Goal: Task Accomplishment & Management: Use online tool/utility

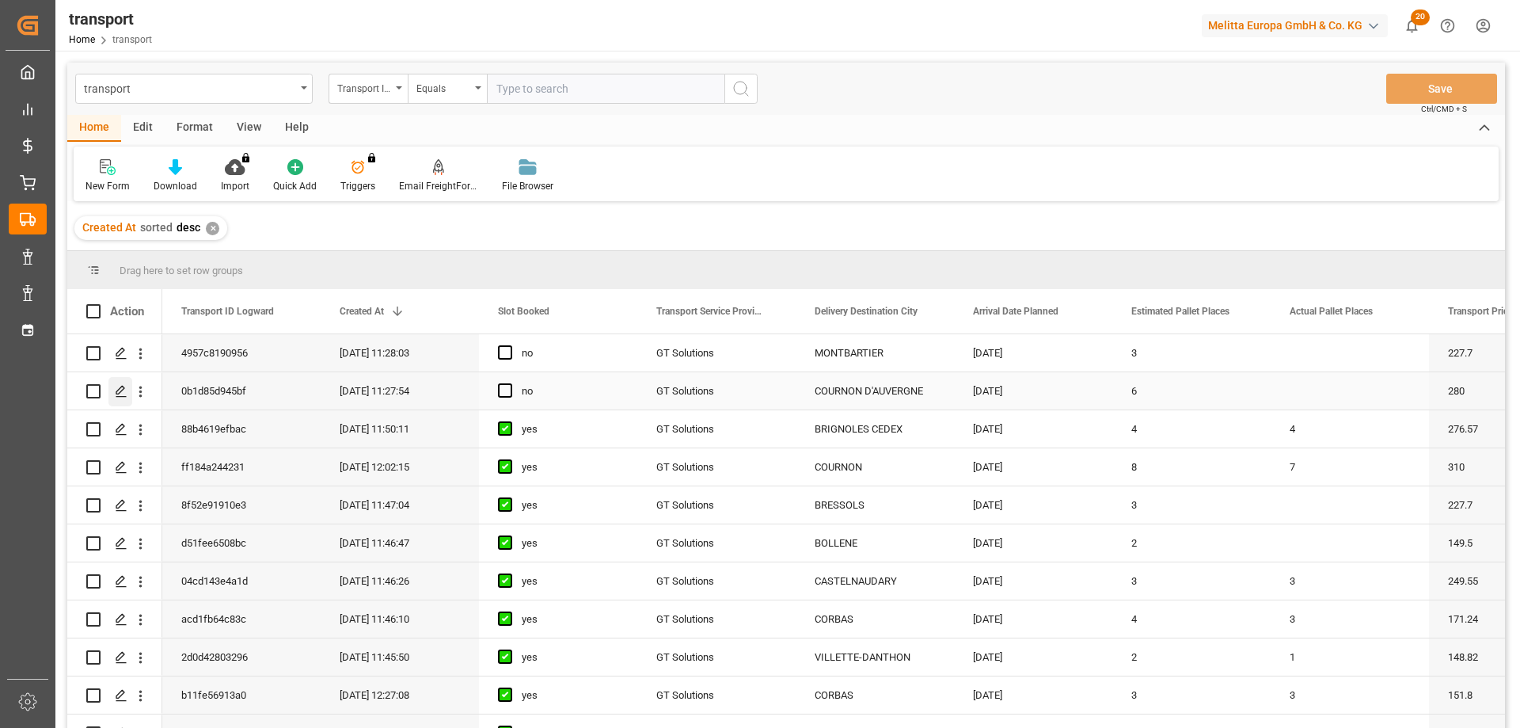
click at [122, 394] on icon "Press SPACE to select this row." at bounding box center [121, 391] width 13 height 13
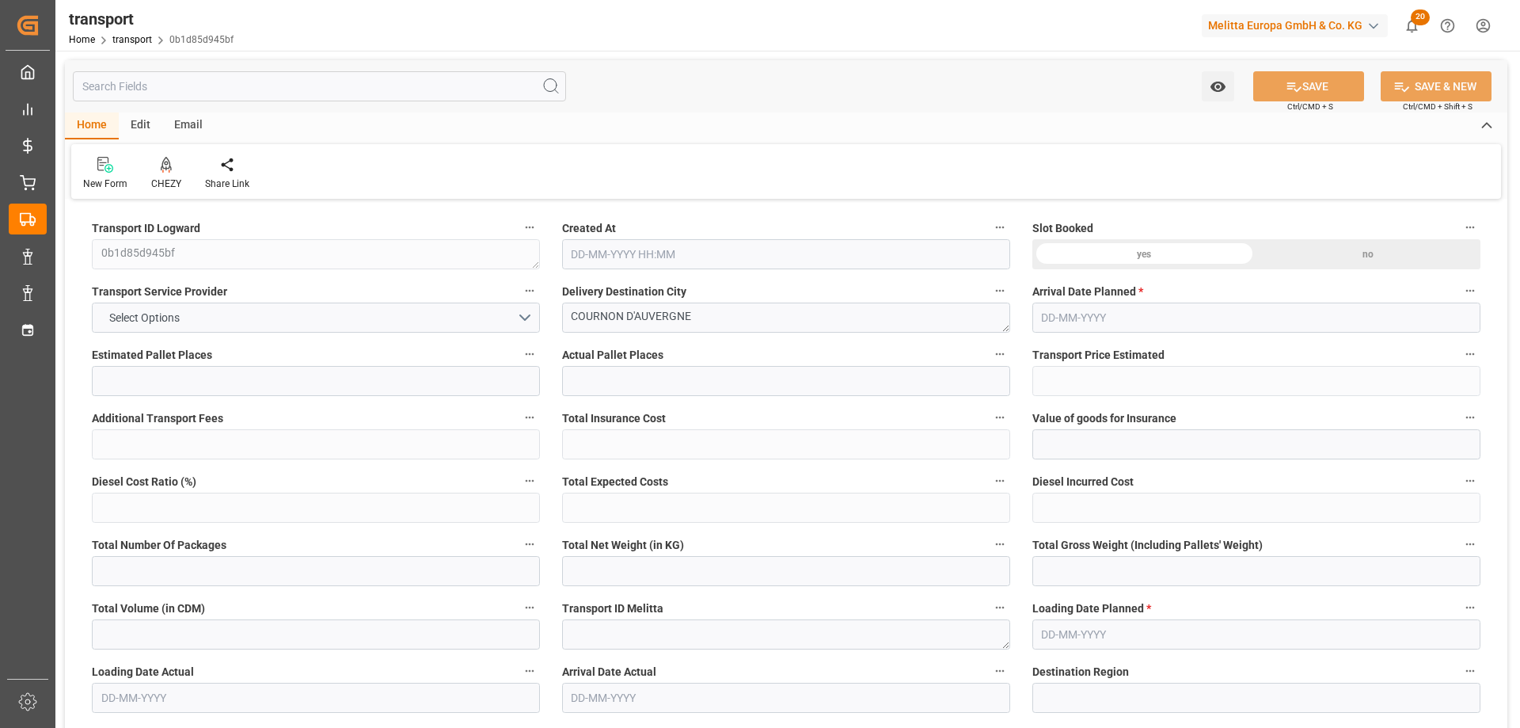
type input "6"
type input "280"
type input "0"
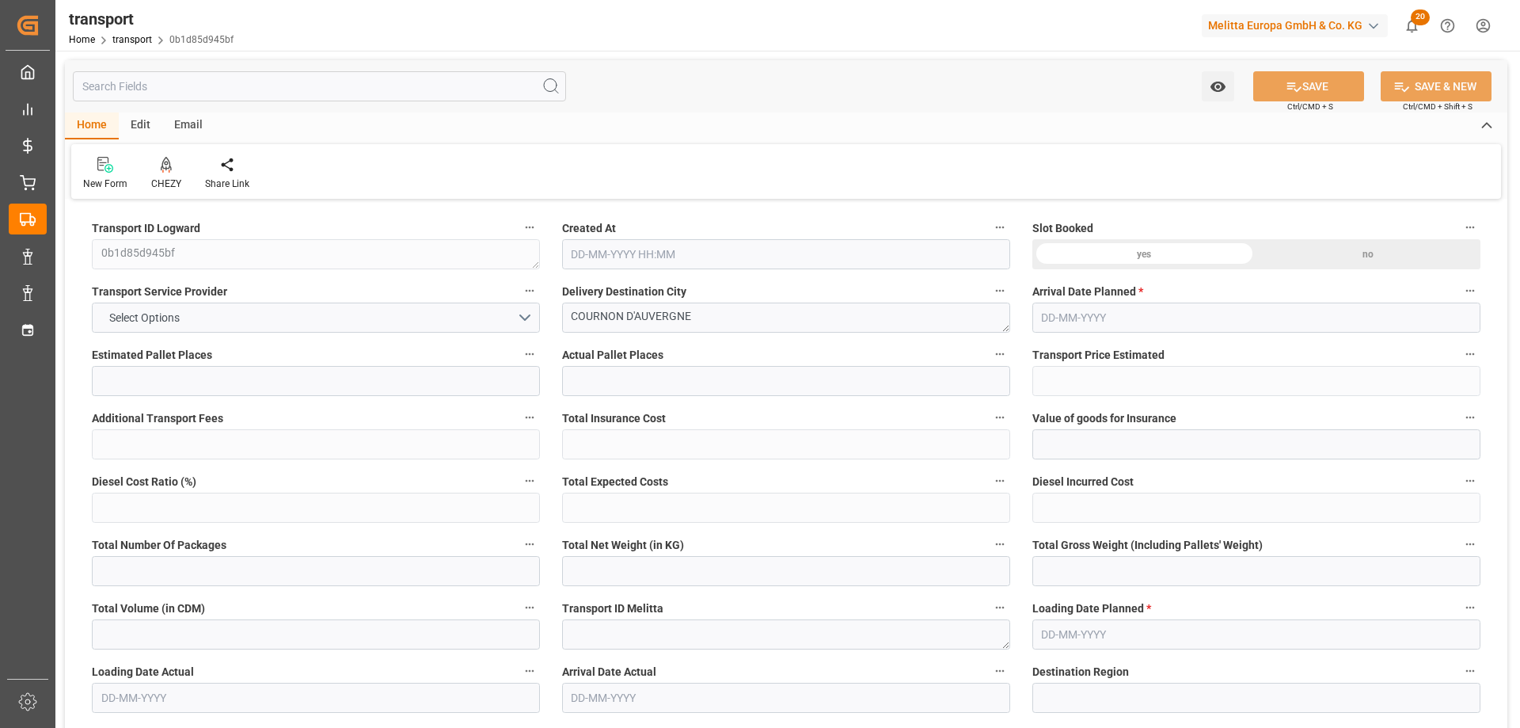
type input "268.66"
type input "-11.34"
type input "0"
type input "2438.394"
type input "2976"
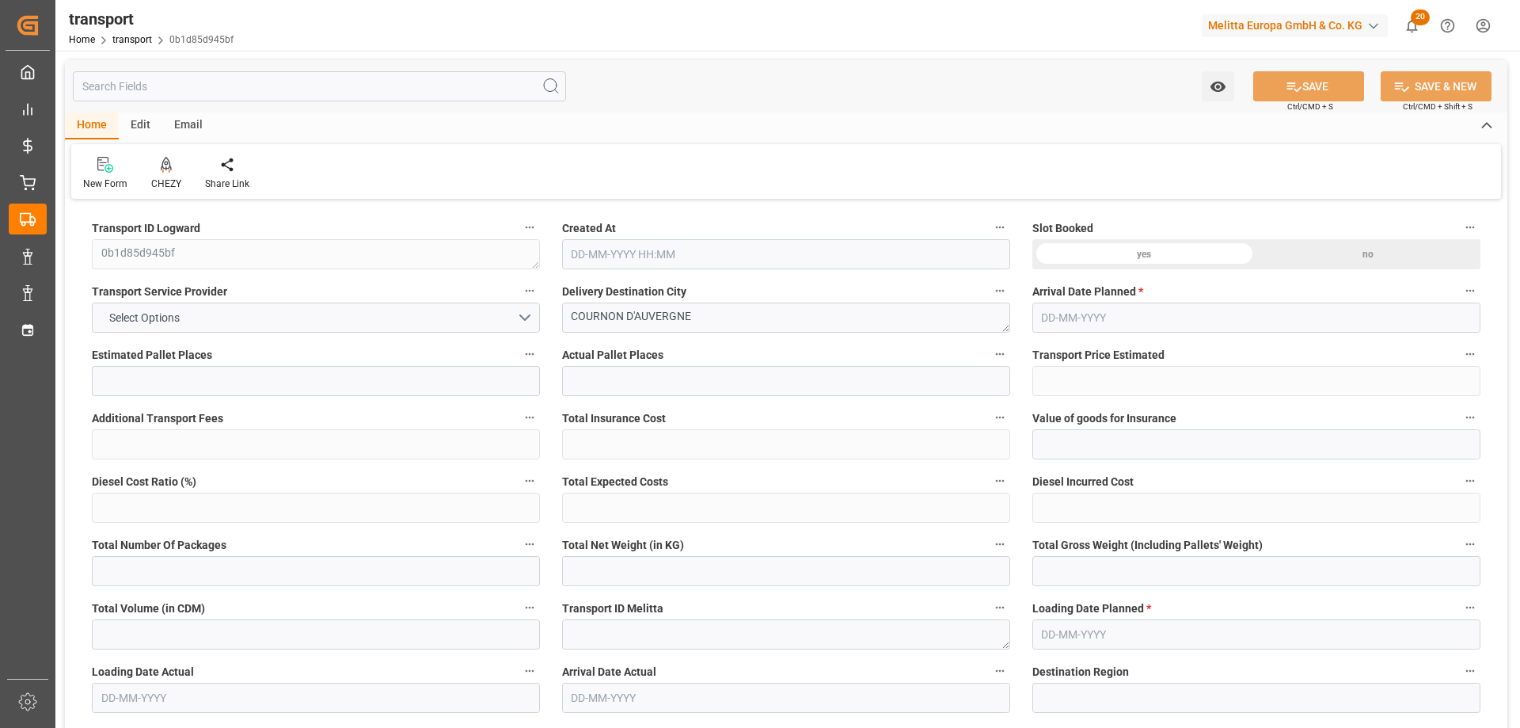
type input "7327.14"
type input "63"
type input "6"
type input "192"
type input "7"
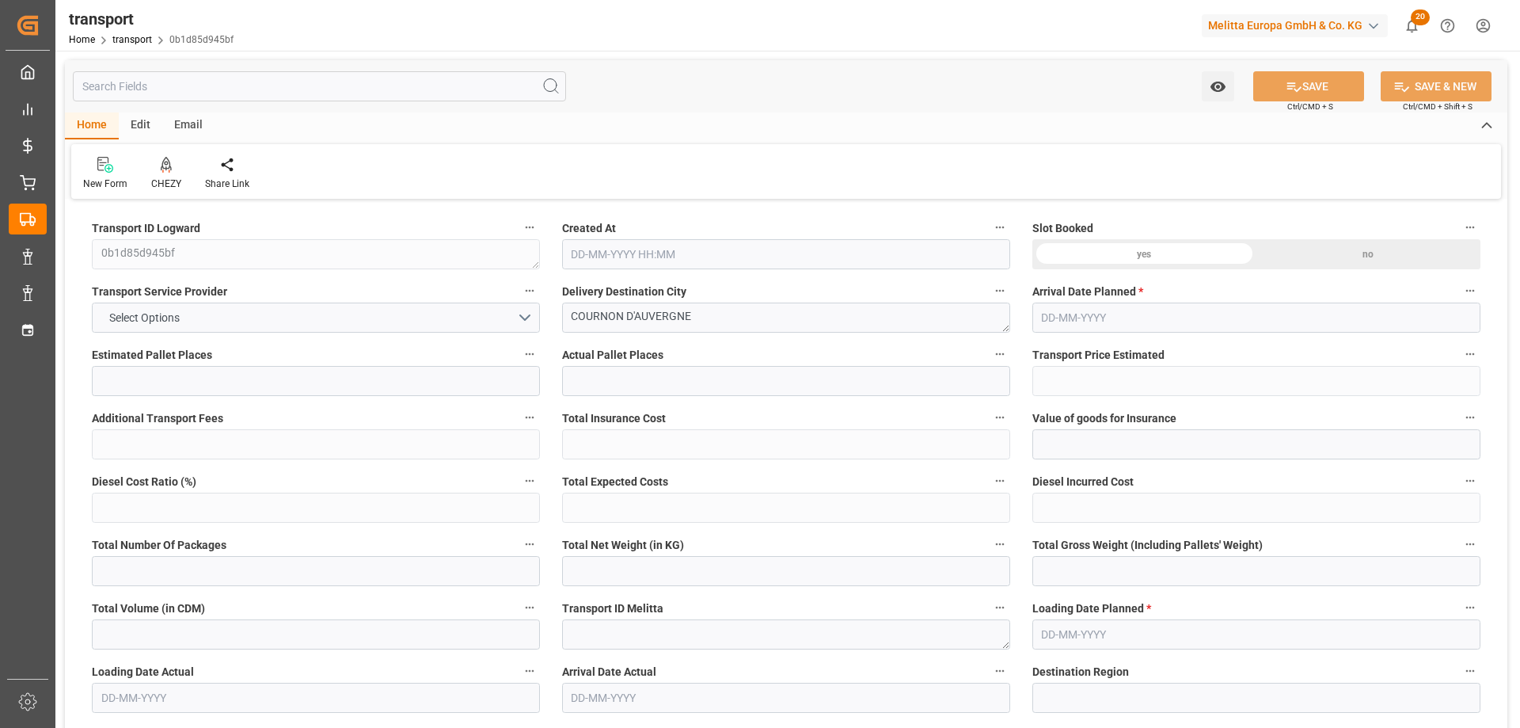
type input "101"
type input "2654.064"
type input "0"
type input "4710.8598"
type input "0"
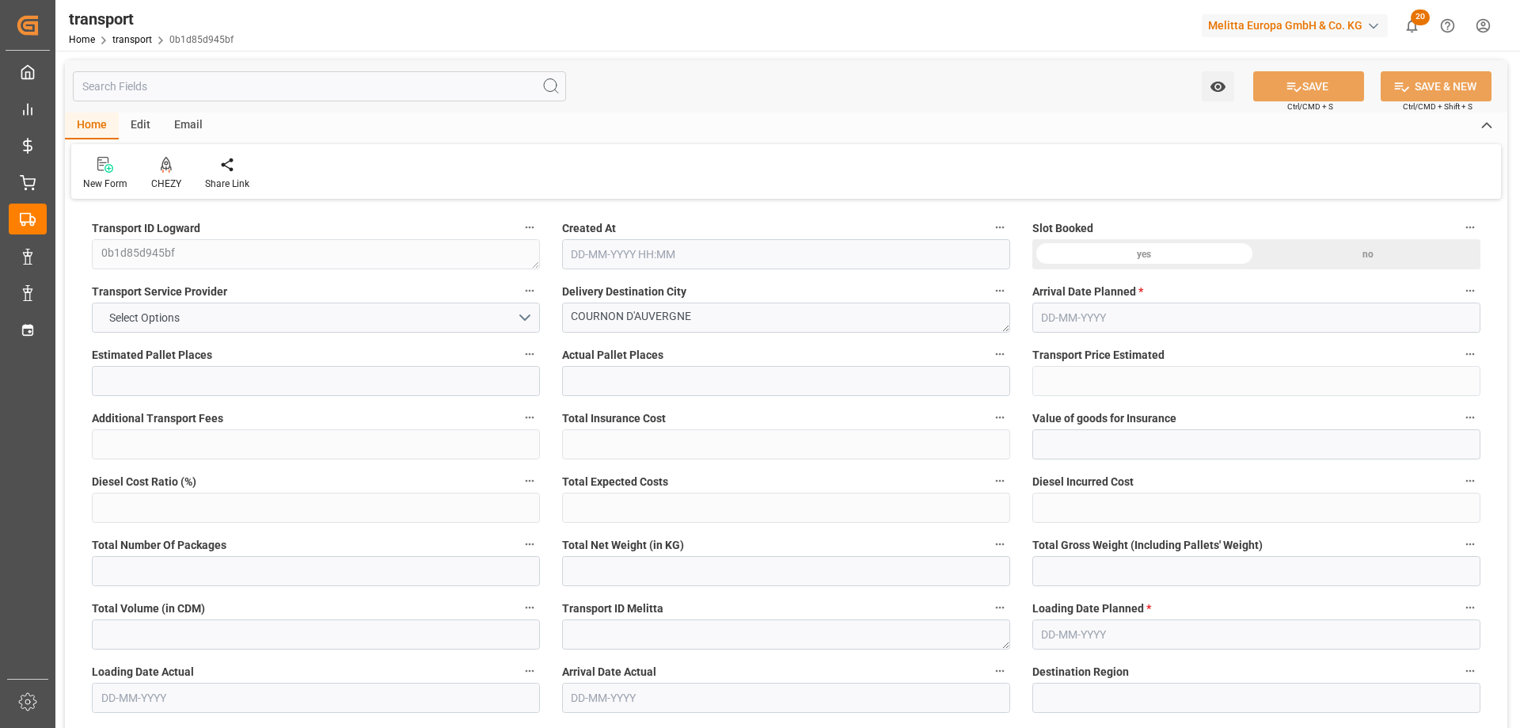
type input "0"
type input "21"
type input "35"
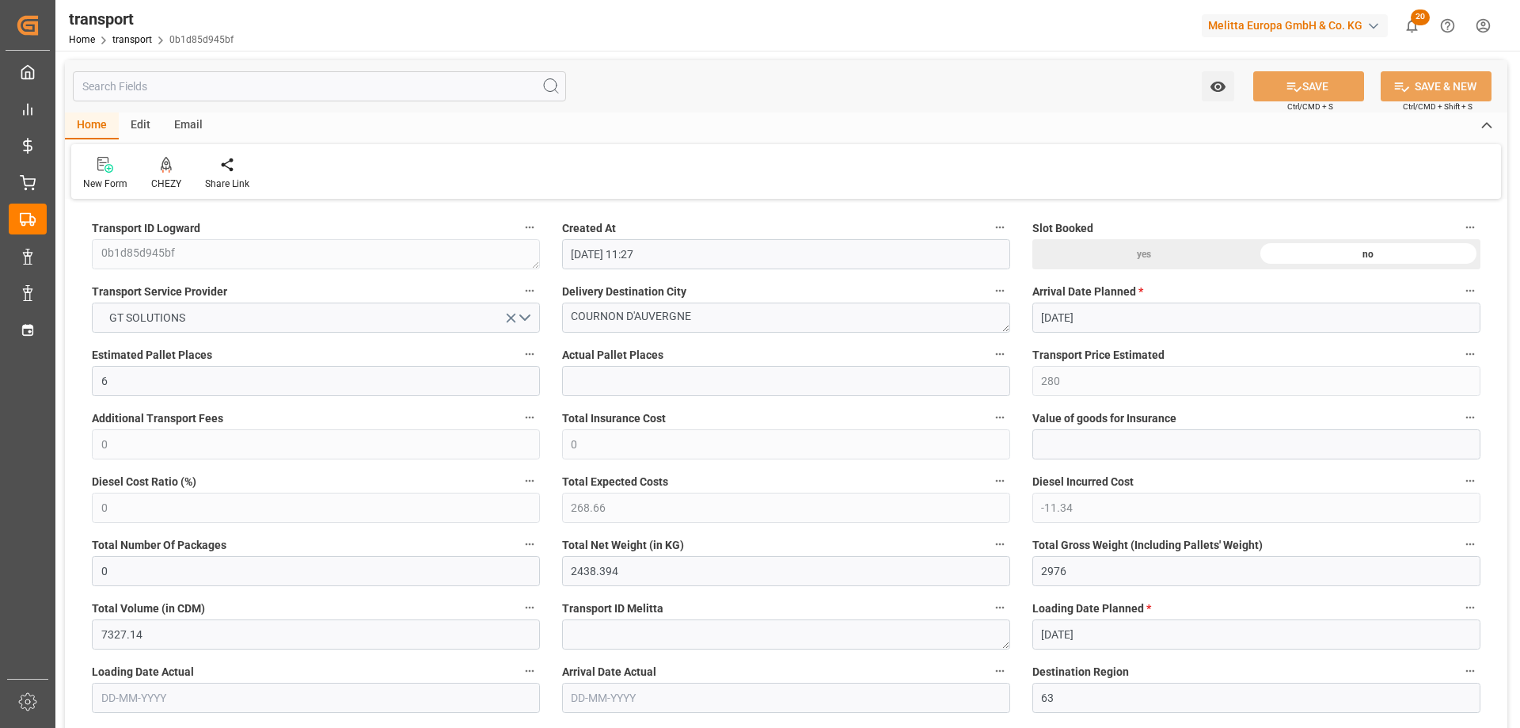
type input "18-08-2025 11:27"
type input "[DATE]"
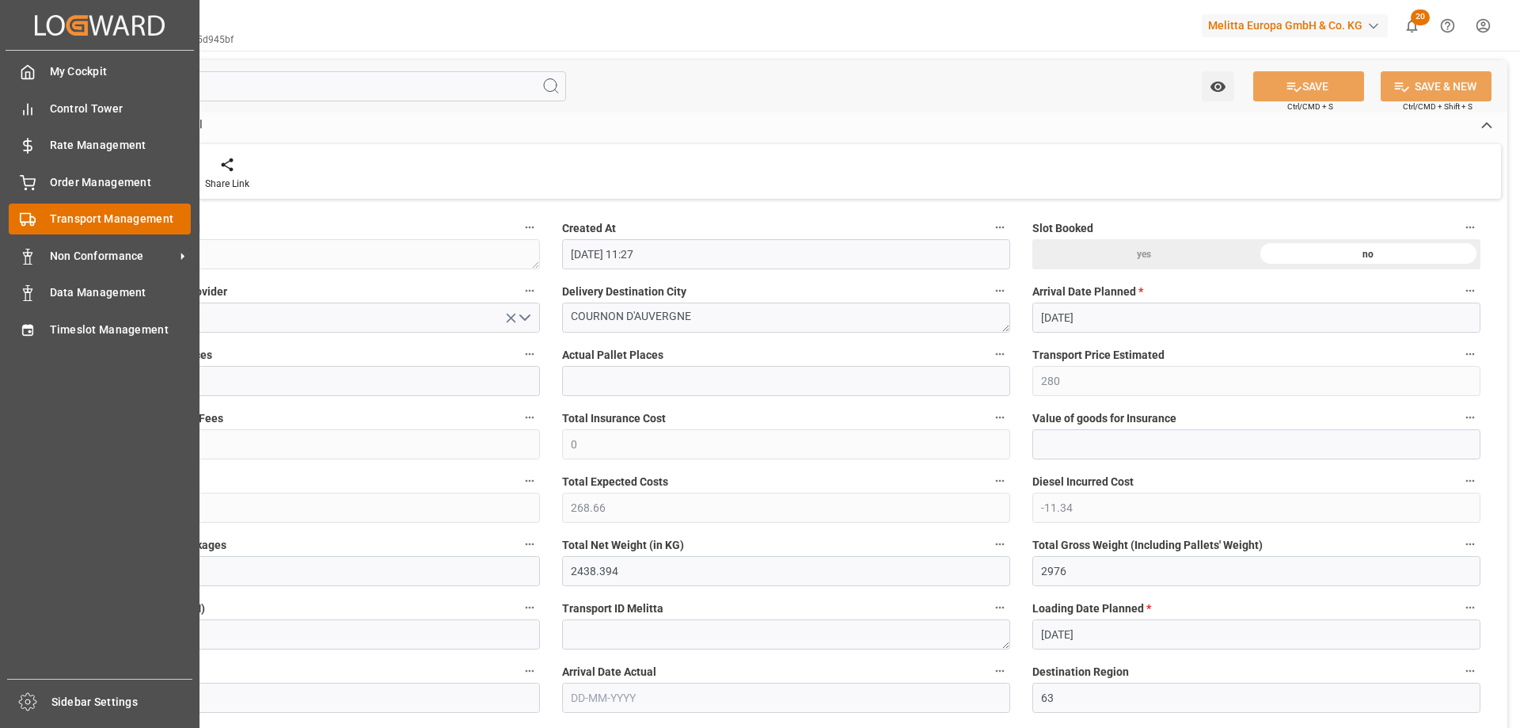
click at [47, 219] on div "Transport Management Transport Management" at bounding box center [100, 219] width 182 height 31
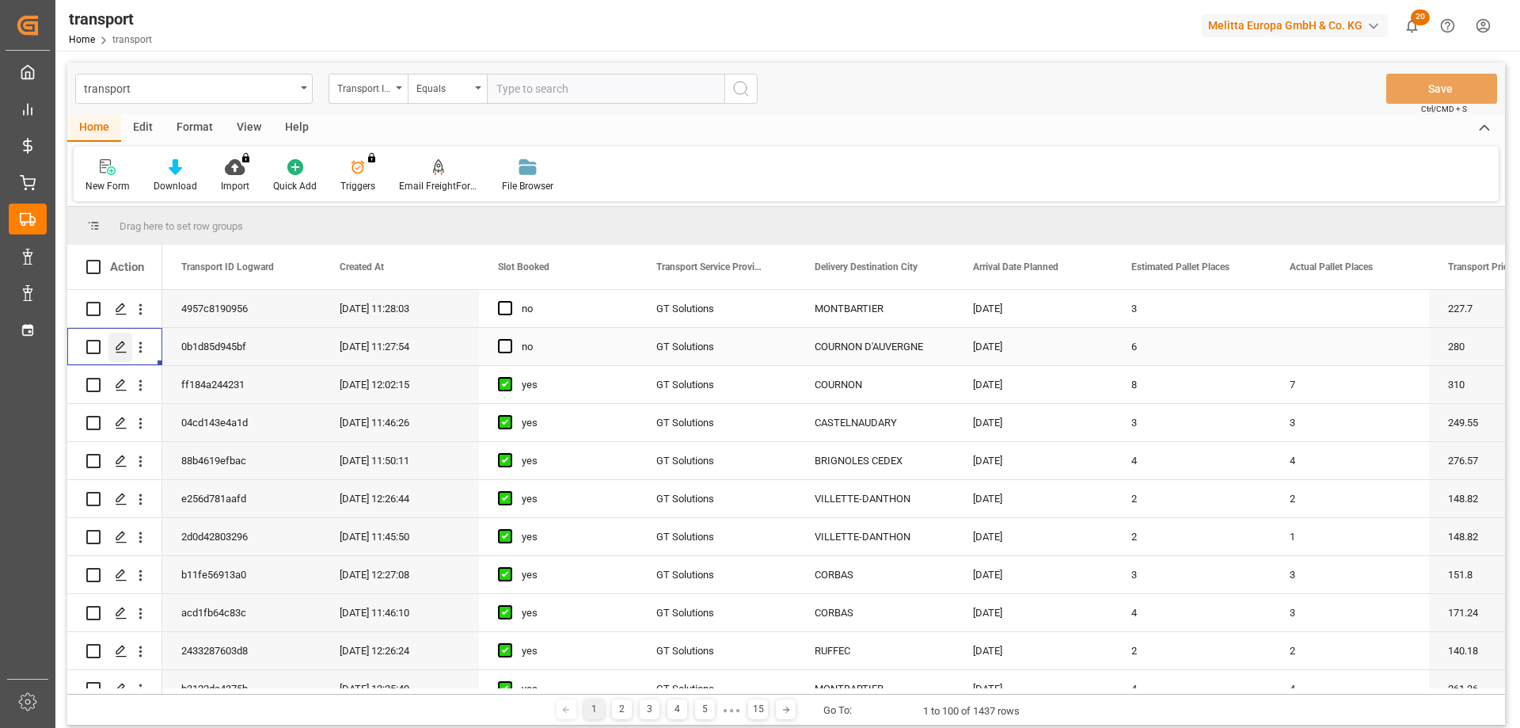
click at [117, 349] on polygon "Press SPACE to select this row." at bounding box center [120, 346] width 8 height 8
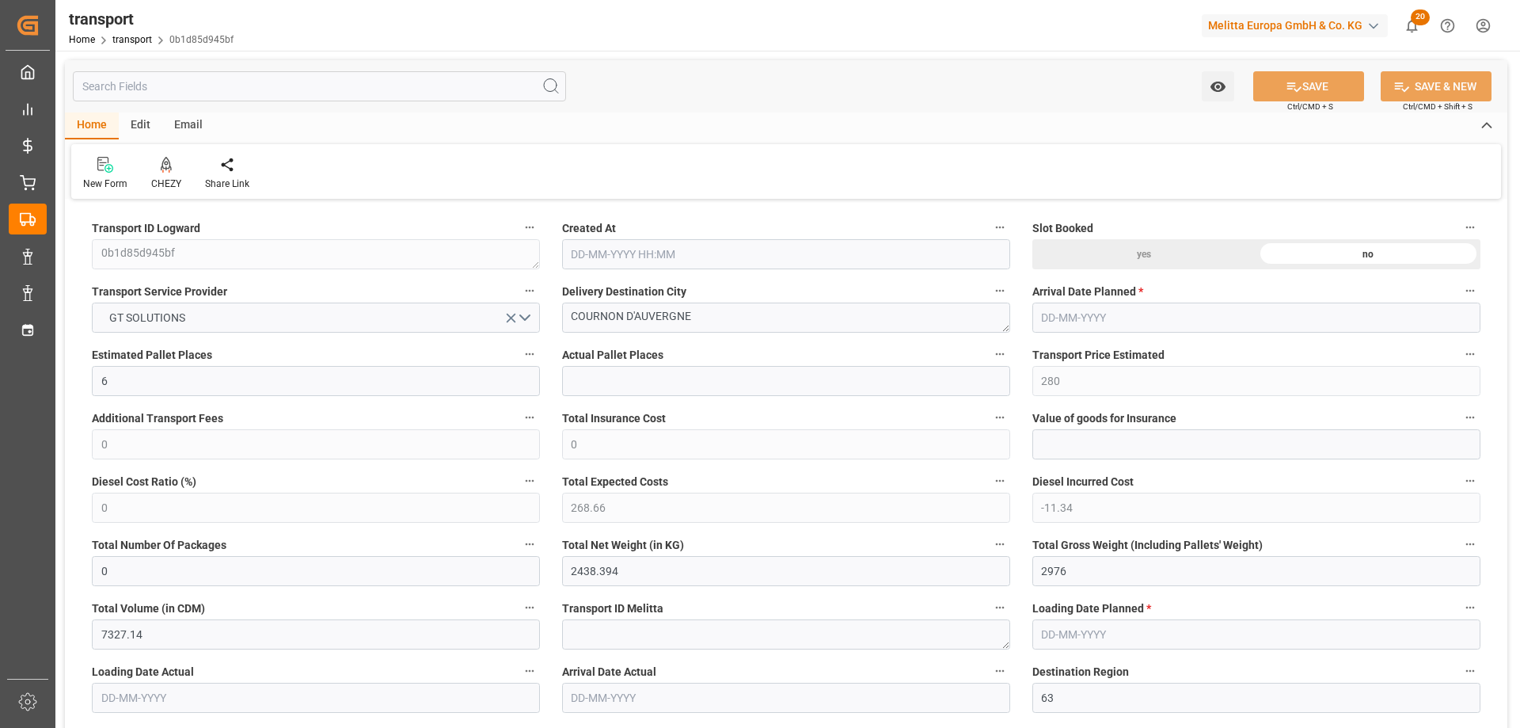
type input "18-08-2025 11:27"
type input "[DATE]"
click at [164, 173] on icon at bounding box center [166, 165] width 11 height 16
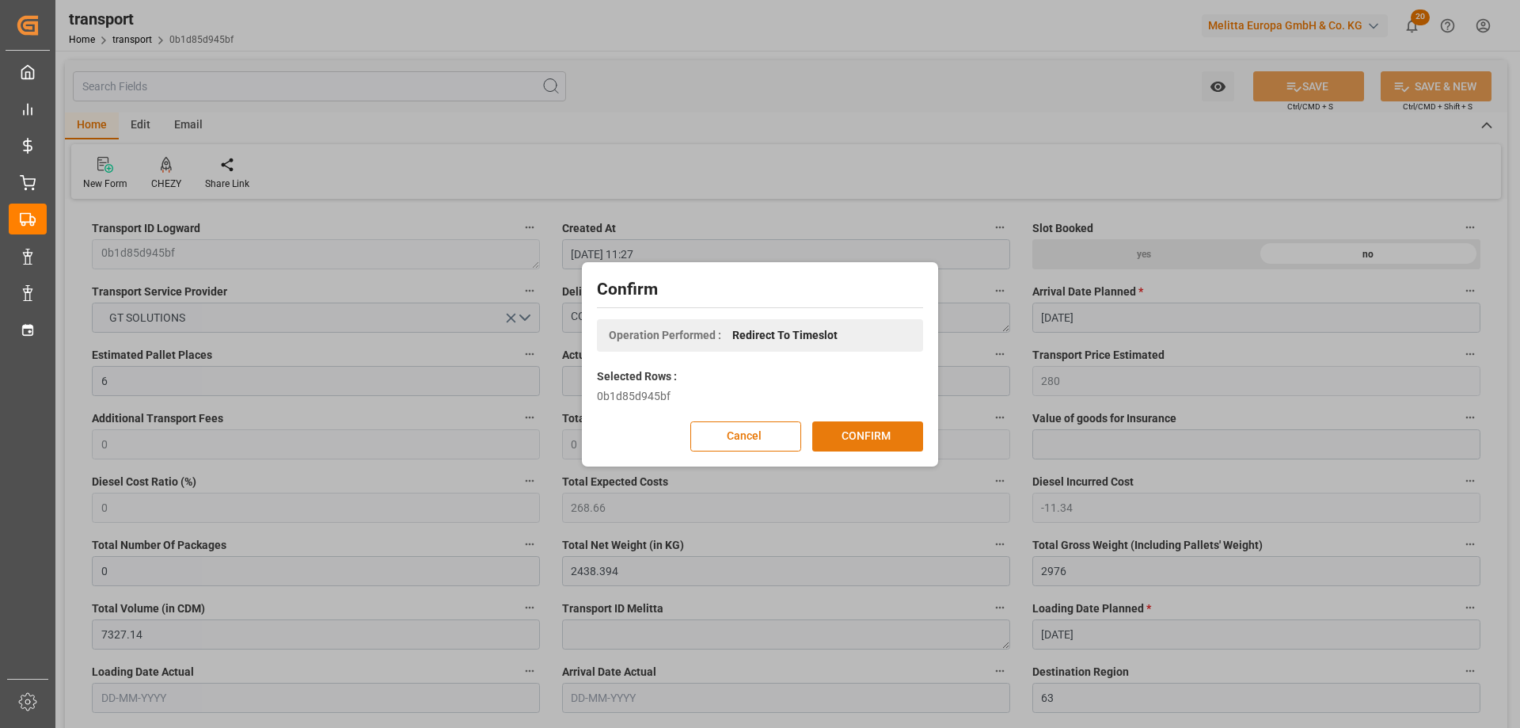
click at [839, 428] on button "CONFIRM" at bounding box center [867, 436] width 111 height 30
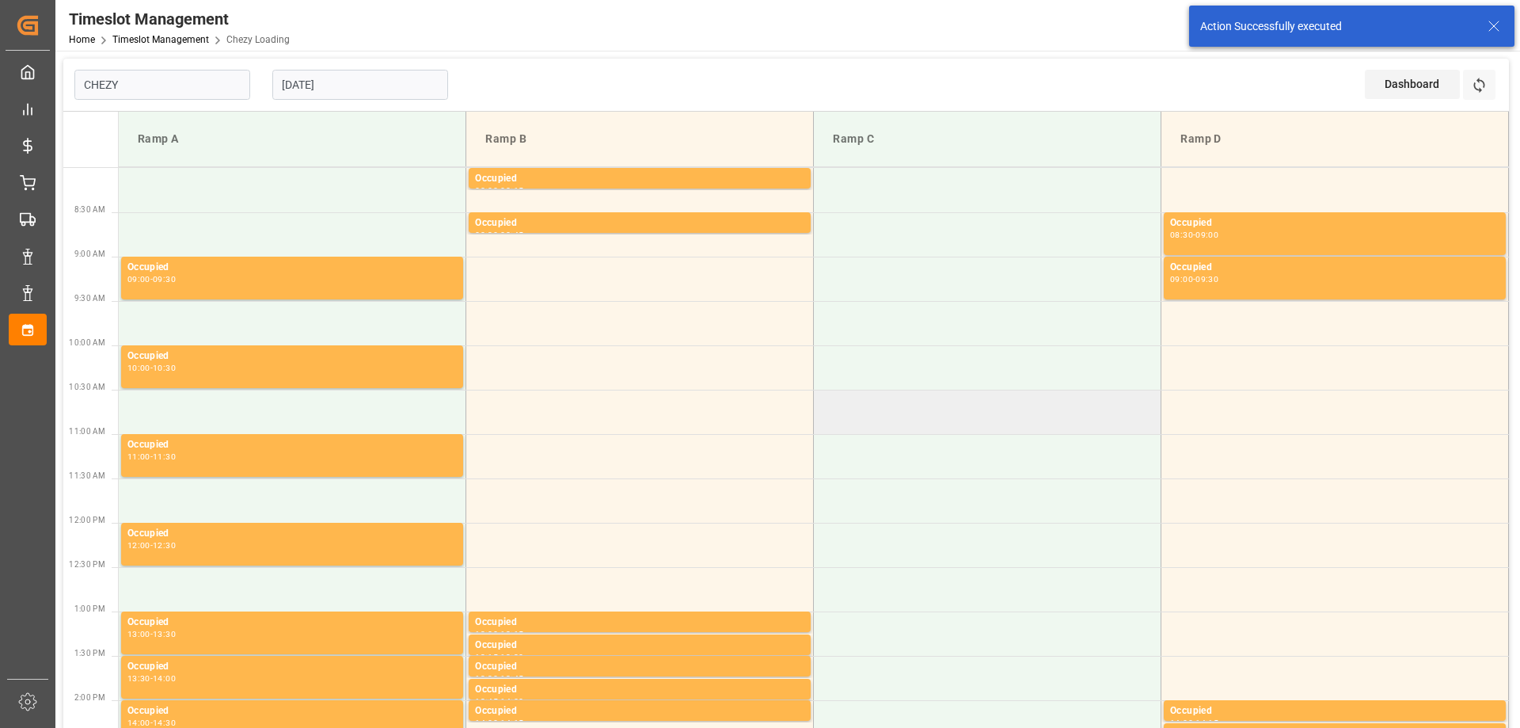
type input "Chezy Loading"
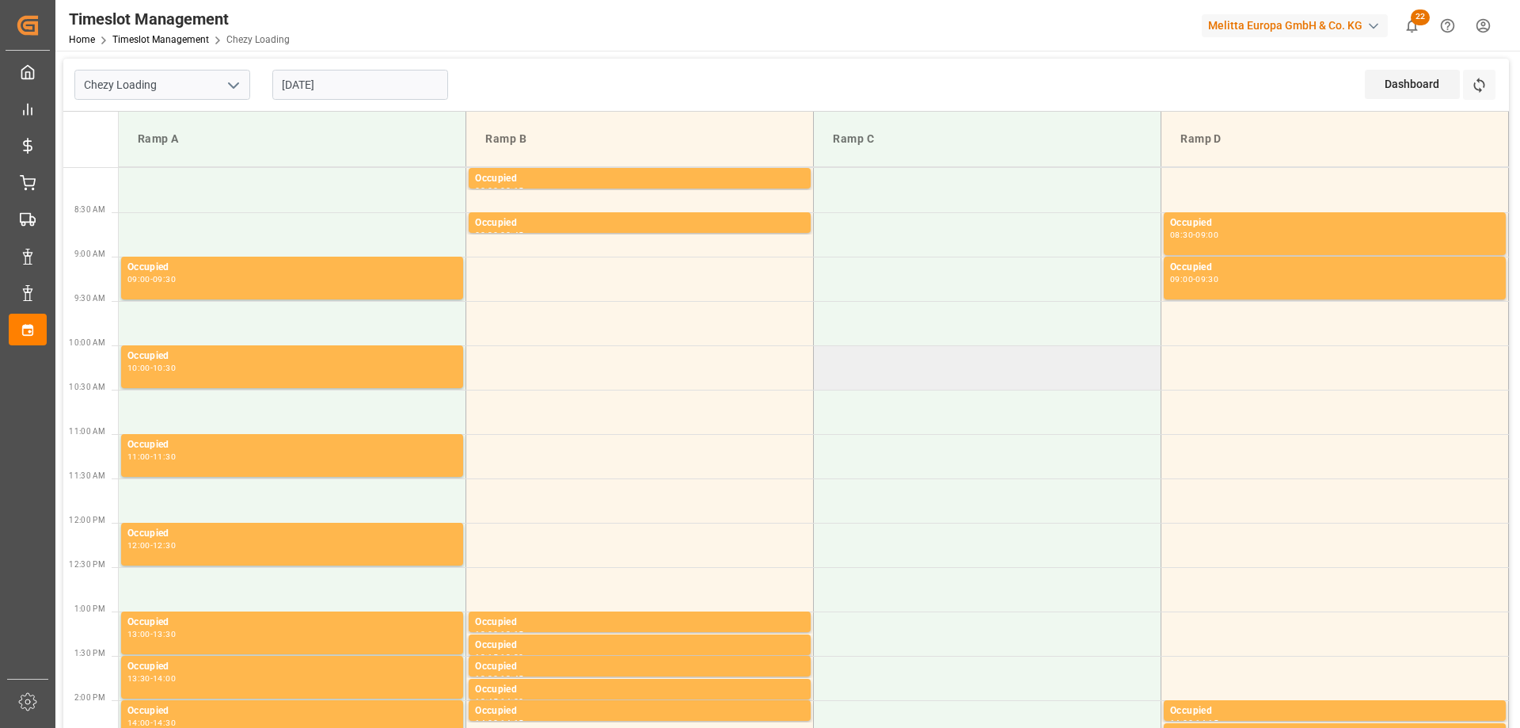
click at [881, 368] on td at bounding box center [988, 367] width 348 height 44
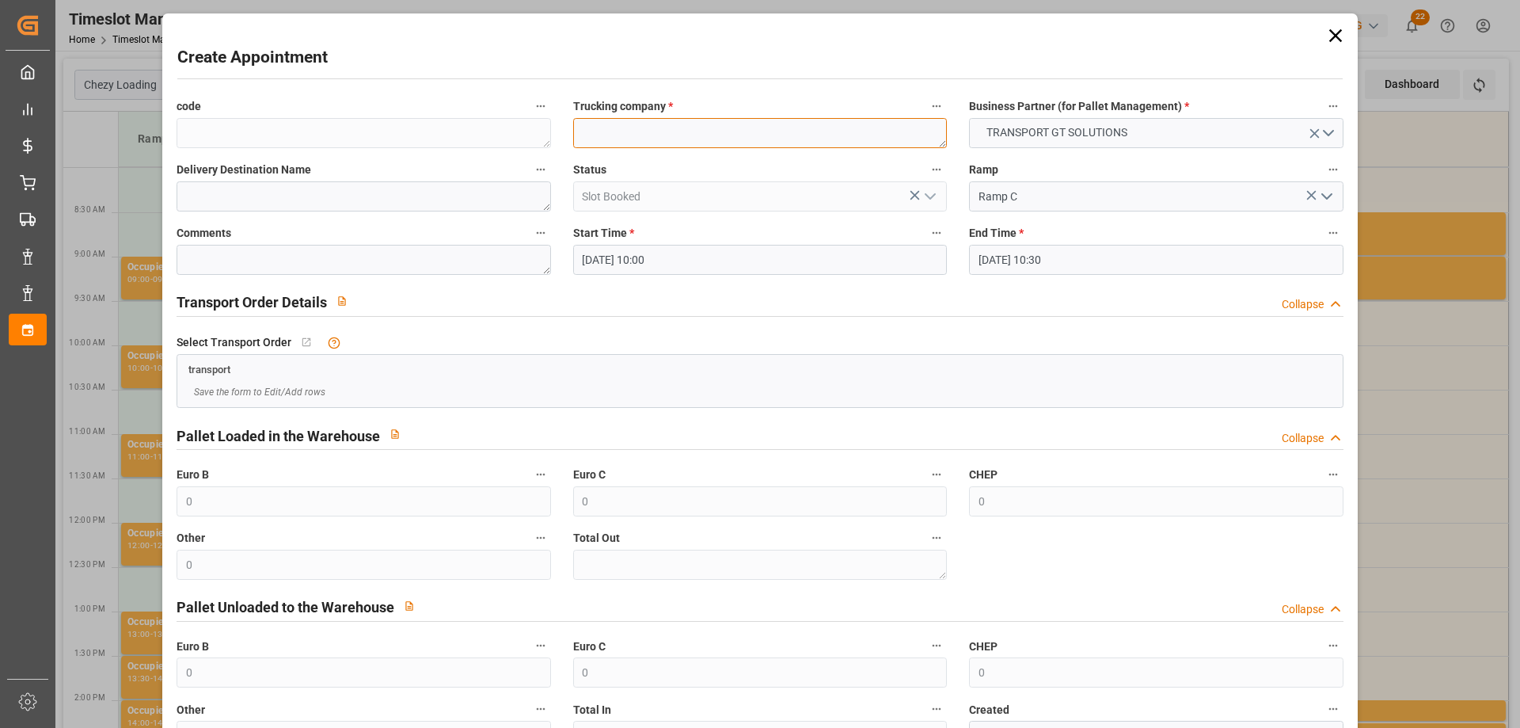
click at [768, 129] on textarea at bounding box center [760, 133] width 374 height 30
click at [1065, 268] on input "[DATE] 10:30" at bounding box center [1156, 260] width 374 height 30
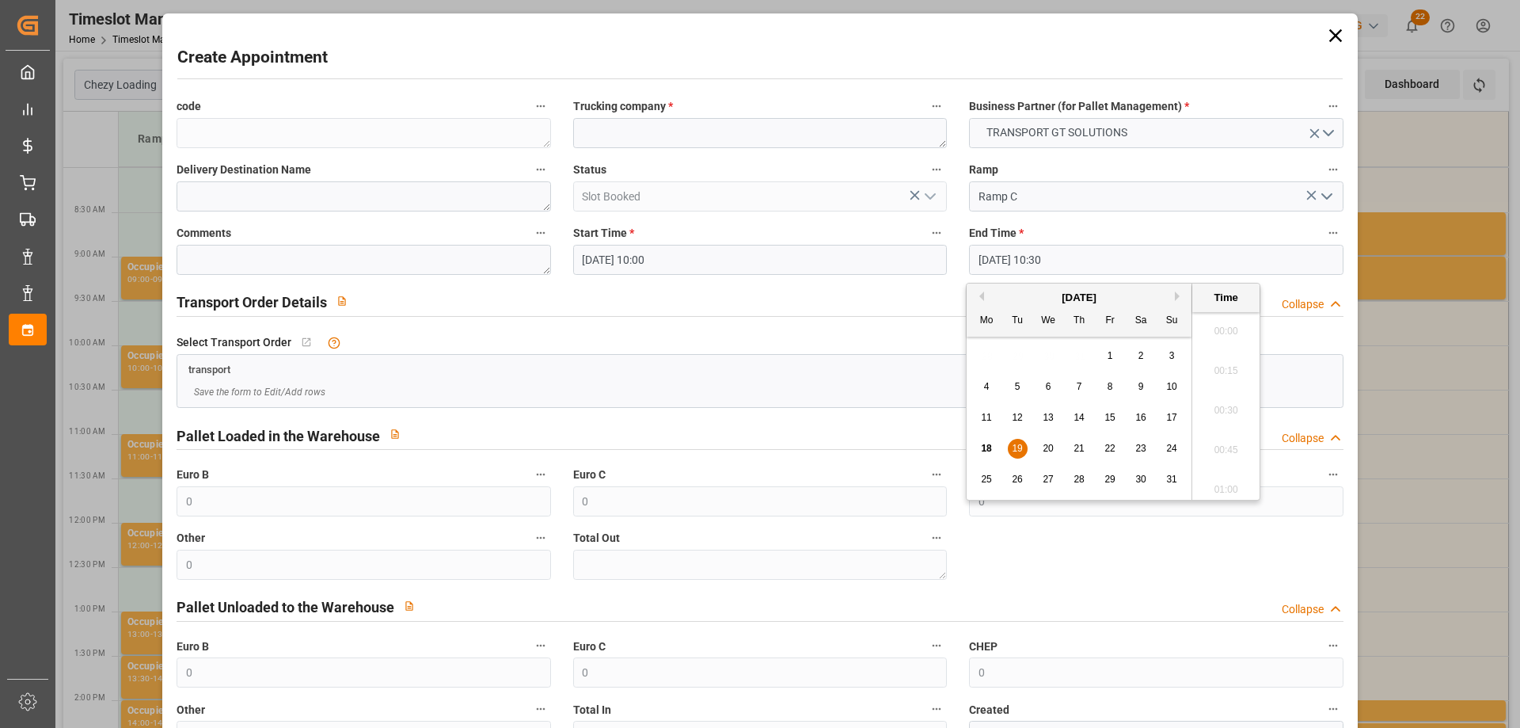
scroll to position [1589, 0]
click at [1013, 447] on span "19" at bounding box center [1017, 448] width 10 height 11
click at [1231, 367] on li "10:15" at bounding box center [1226, 367] width 67 height 40
type input "[DATE] 10:15"
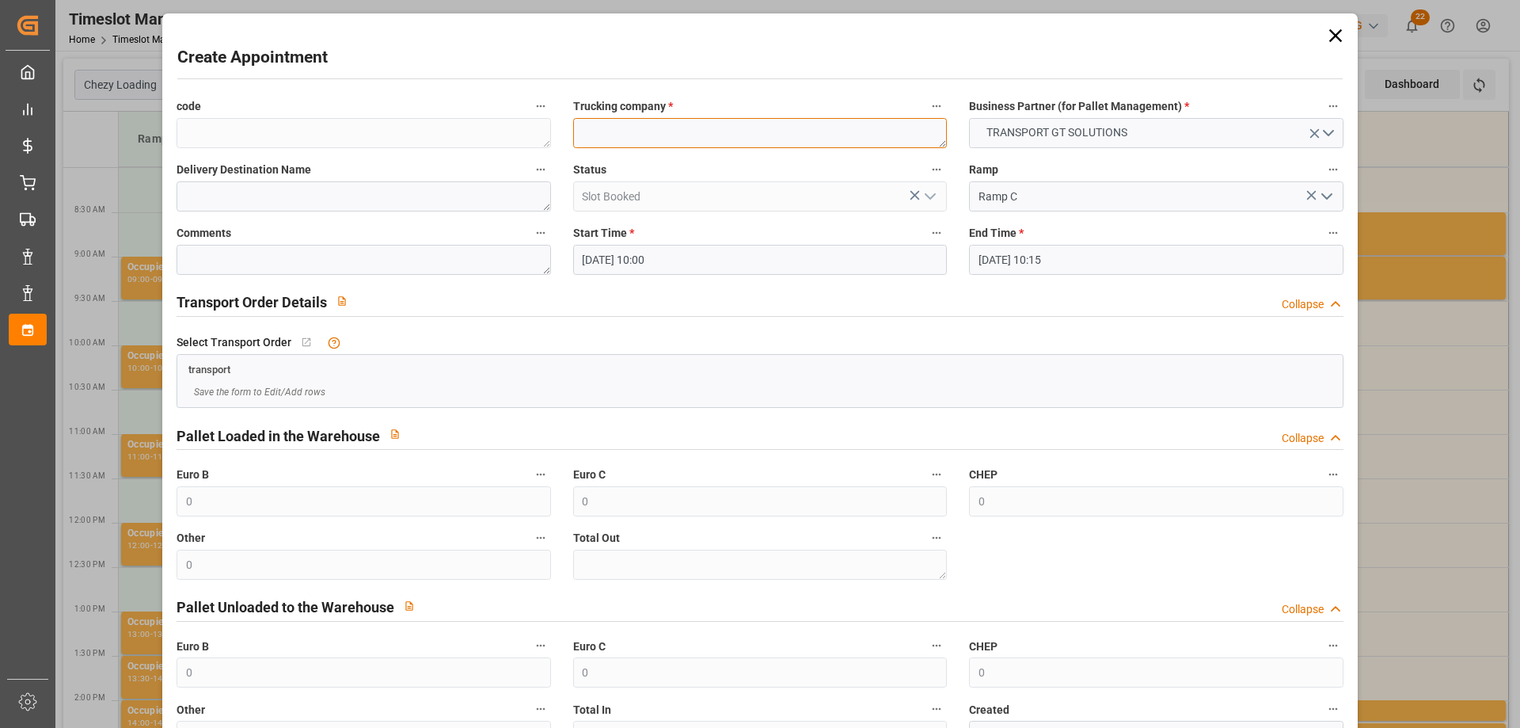
click at [770, 131] on textarea at bounding box center [760, 133] width 374 height 30
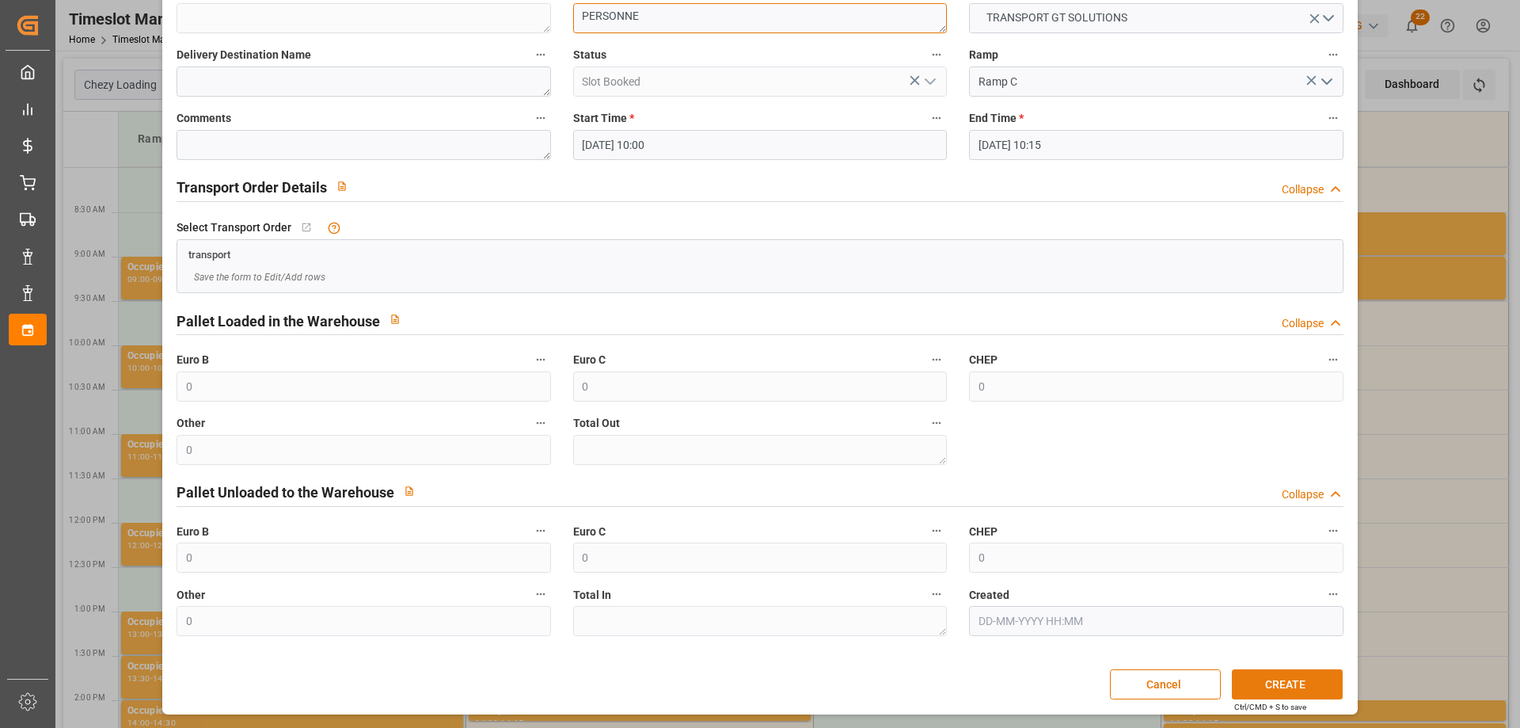
type textarea "PERSONNE"
click at [1311, 693] on button "CREATE" at bounding box center [1287, 684] width 111 height 30
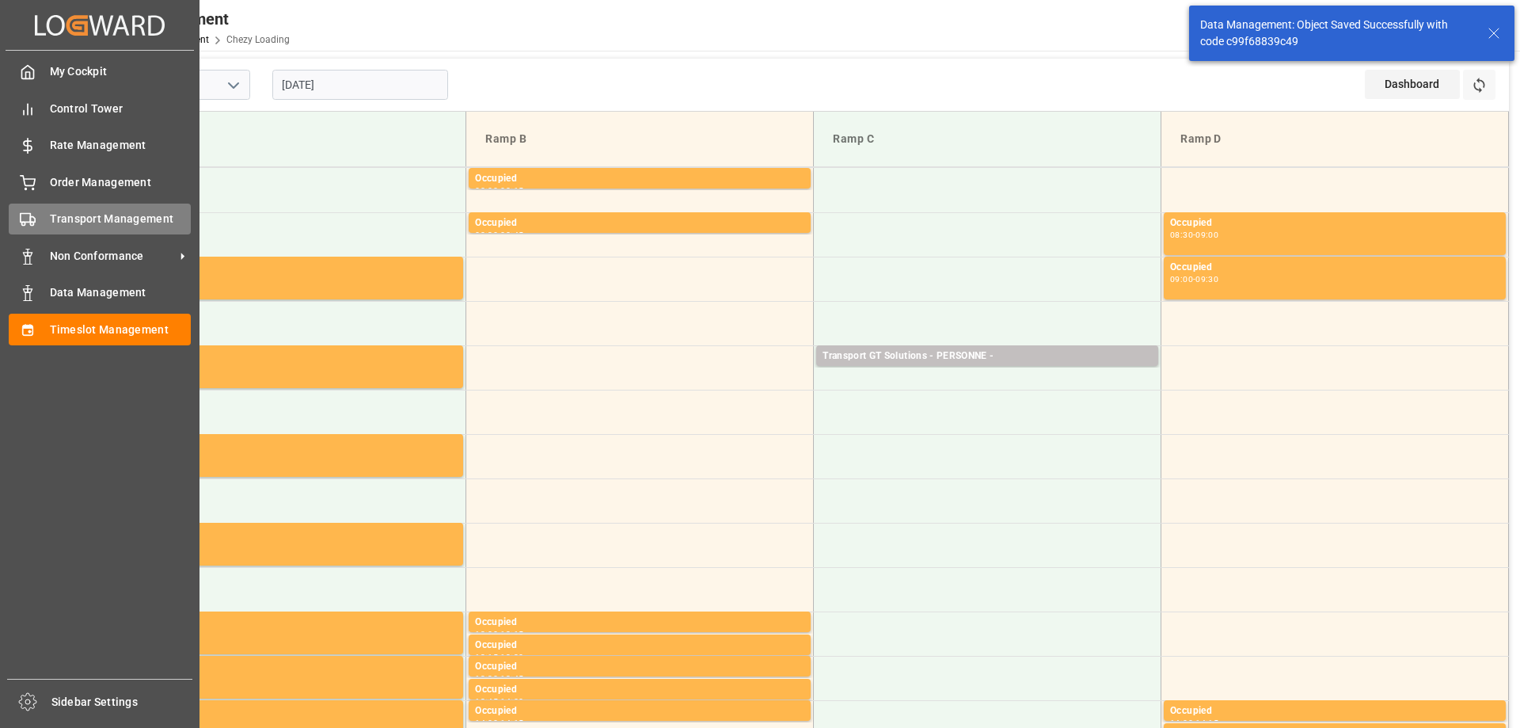
click at [51, 219] on span "Transport Management" at bounding box center [121, 219] width 142 height 17
